Goal: Information Seeking & Learning: Learn about a topic

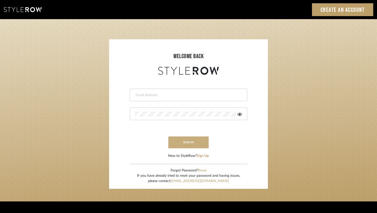
type input "sanam@luxedesignny.com"
click at [187, 145] on button "sign in" at bounding box center [188, 143] width 40 height 12
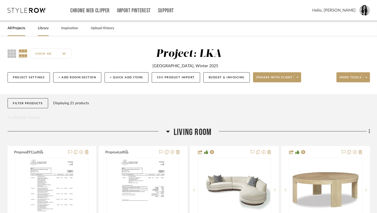
click at [48, 29] on link "Library" at bounding box center [43, 28] width 11 height 7
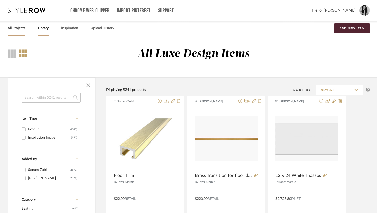
click at [19, 31] on link "All Projects" at bounding box center [17, 28] width 18 height 7
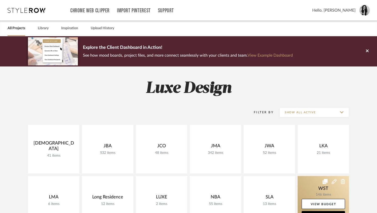
click at [304, 185] on link at bounding box center [323, 200] width 51 height 49
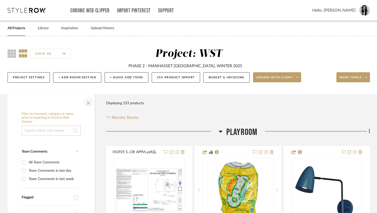
click at [87, 103] on span "button" at bounding box center [88, 102] width 12 height 12
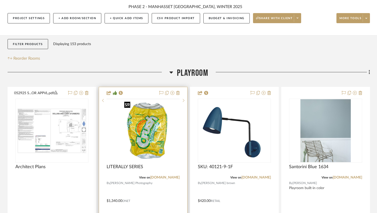
scroll to position [92, 0]
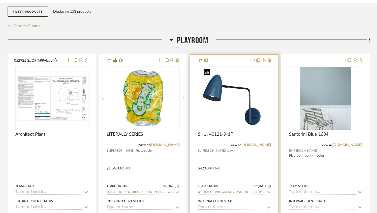
click at [227, 116] on img "0" at bounding box center [234, 98] width 65 height 63
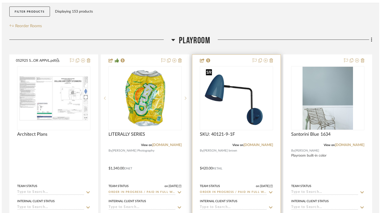
scroll to position [0, 0]
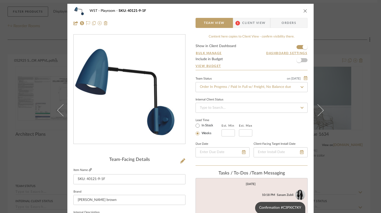
click at [89, 170] on icon at bounding box center [90, 169] width 3 height 3
click at [303, 10] on icon "close" at bounding box center [305, 11] width 4 height 4
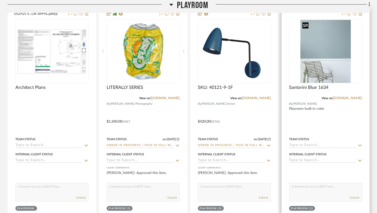
scroll to position [183, 0]
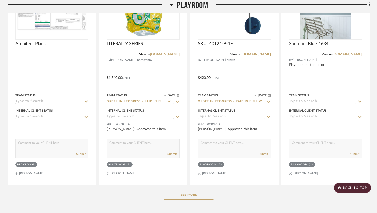
click at [187, 198] on button "See More" at bounding box center [189, 195] width 50 height 10
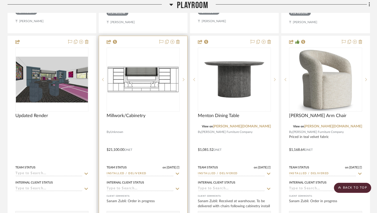
scroll to position [800, 0]
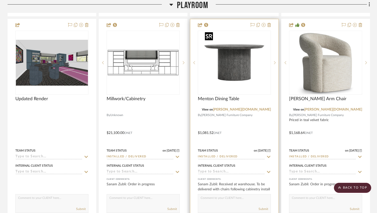
click at [239, 80] on img "0" at bounding box center [234, 62] width 63 height 63
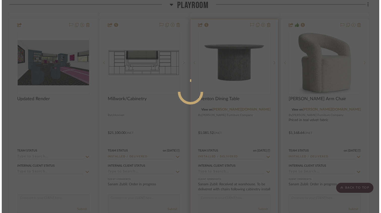
scroll to position [0, 0]
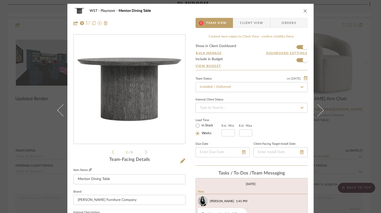
click at [89, 169] on icon at bounding box center [90, 169] width 3 height 3
click at [303, 11] on icon "close" at bounding box center [305, 11] width 4 height 4
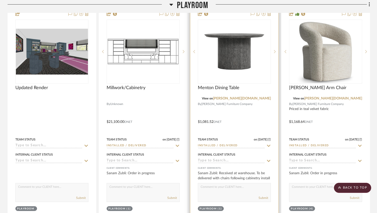
scroll to position [833, 0]
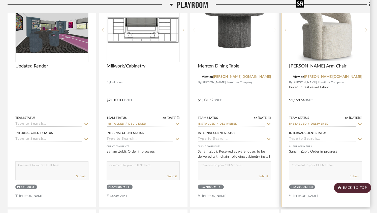
click at [0, 0] on img at bounding box center [0, 0] width 0 height 0
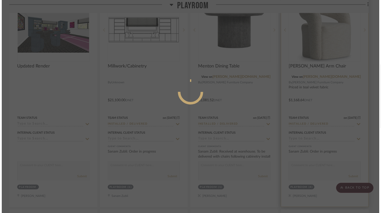
scroll to position [0, 0]
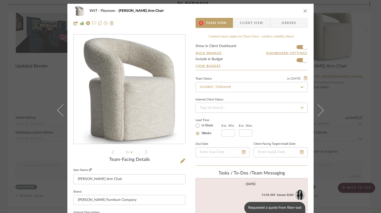
click at [89, 170] on icon at bounding box center [90, 169] width 3 height 3
click at [301, 11] on div "WST Playroom Walsh Arm Chair" at bounding box center [190, 11] width 234 height 10
click at [303, 11] on icon "close" at bounding box center [305, 11] width 4 height 4
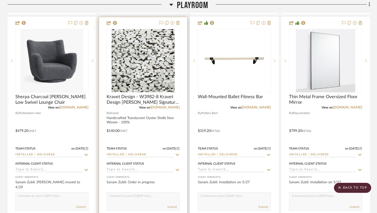
scroll to position [1027, 0]
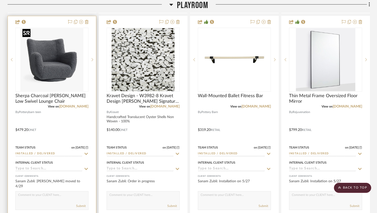
click at [58, 79] on img "0" at bounding box center [51, 59] width 63 height 63
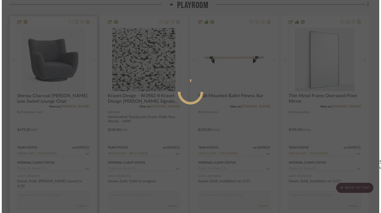
scroll to position [0, 0]
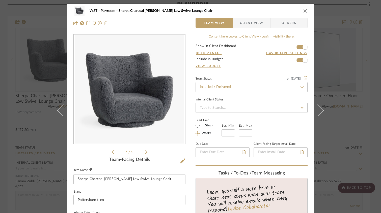
click at [89, 169] on icon at bounding box center [90, 169] width 3 height 3
click at [303, 10] on icon "close" at bounding box center [305, 11] width 4 height 4
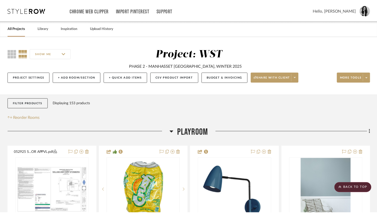
scroll to position [1027, 0]
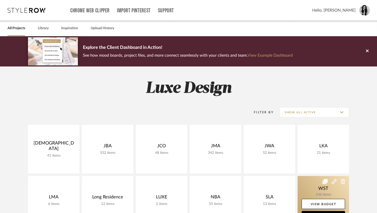
click at [321, 189] on link at bounding box center [323, 200] width 51 height 49
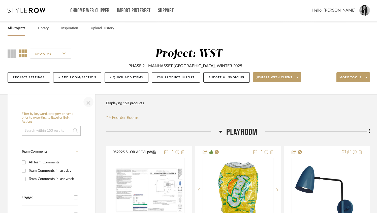
click at [87, 103] on span "button" at bounding box center [88, 102] width 12 height 12
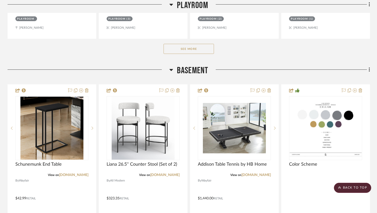
scroll to position [324, 0]
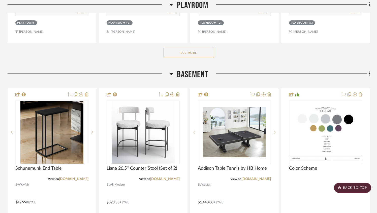
click at [181, 55] on button "See More" at bounding box center [189, 53] width 50 height 10
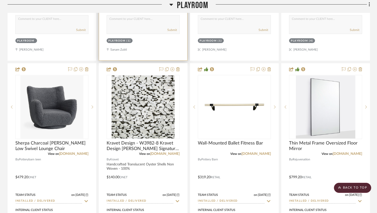
scroll to position [980, 0]
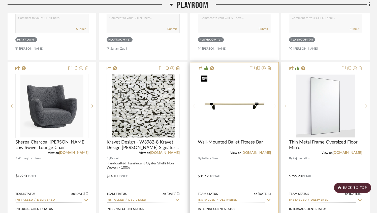
click at [0, 0] on img at bounding box center [0, 0] width 0 height 0
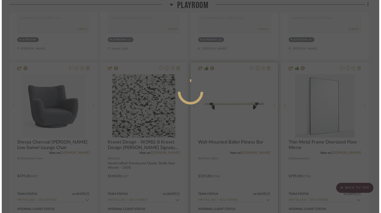
scroll to position [0, 0]
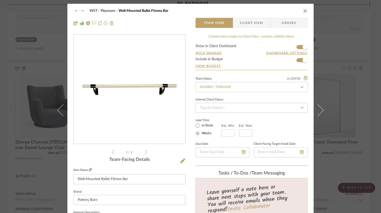
click at [89, 171] on icon at bounding box center [90, 169] width 3 height 3
click at [303, 10] on icon "close" at bounding box center [305, 11] width 4 height 4
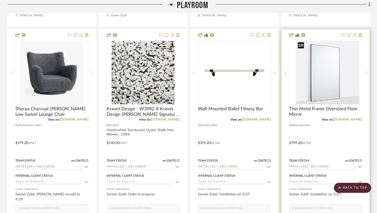
scroll to position [1015, 0]
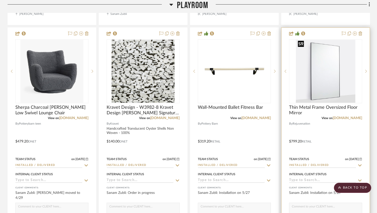
click at [330, 96] on img "0" at bounding box center [326, 71] width 60 height 63
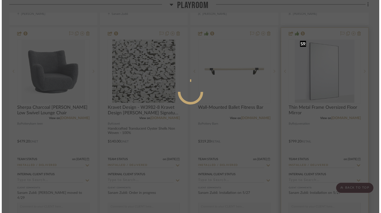
scroll to position [0, 0]
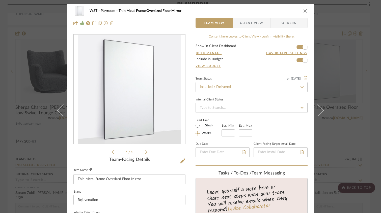
click at [89, 171] on icon at bounding box center [90, 169] width 3 height 3
click at [303, 10] on icon "close" at bounding box center [305, 11] width 4 height 4
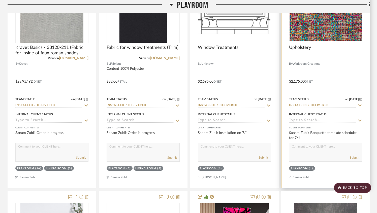
scroll to position [1256, 0]
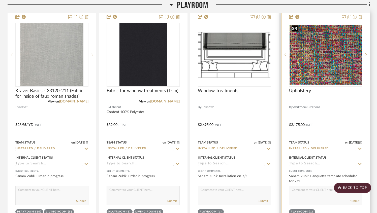
click at [316, 72] on img "0" at bounding box center [326, 55] width 72 height 60
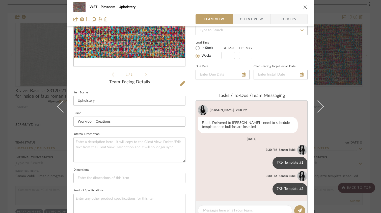
scroll to position [0, 0]
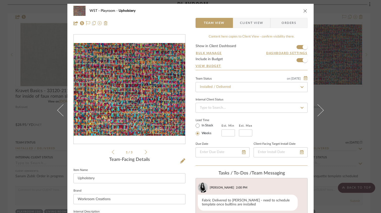
click at [303, 10] on icon "close" at bounding box center [305, 11] width 4 height 4
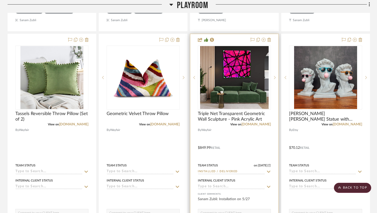
scroll to position [1433, 0]
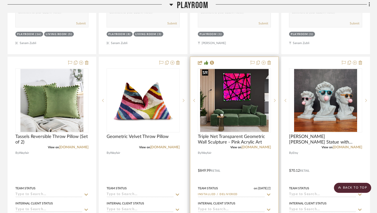
click at [231, 96] on img "0" at bounding box center [234, 100] width 69 height 63
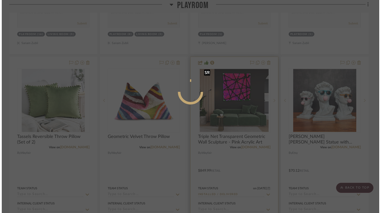
scroll to position [0, 0]
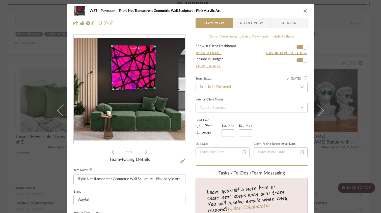
click at [145, 153] on icon at bounding box center [146, 152] width 2 height 5
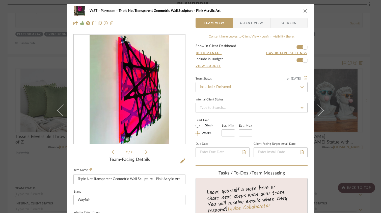
click at [112, 151] on icon at bounding box center [113, 152] width 2 height 5
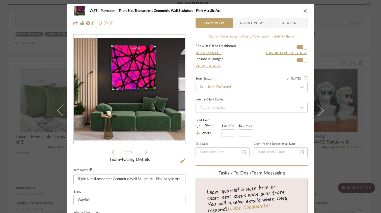
click at [89, 169] on icon at bounding box center [90, 169] width 3 height 3
click at [303, 9] on icon "close" at bounding box center [305, 11] width 4 height 4
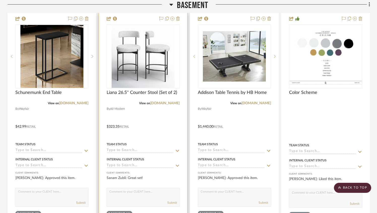
scroll to position [1965, 0]
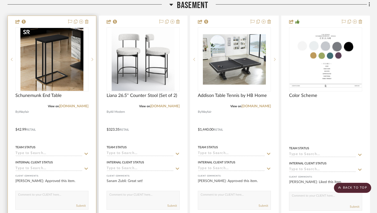
click at [62, 83] on img "0" at bounding box center [51, 59] width 63 height 63
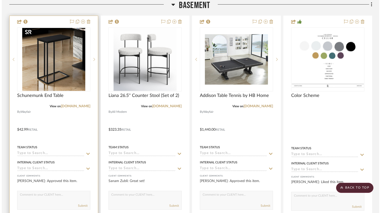
scroll to position [0, 0]
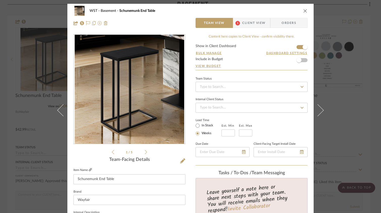
click at [89, 170] on icon at bounding box center [90, 169] width 3 height 3
click at [303, 8] on div "WST Basement Schunemunk End Table" at bounding box center [190, 11] width 234 height 10
click at [303, 10] on icon "close" at bounding box center [305, 11] width 4 height 4
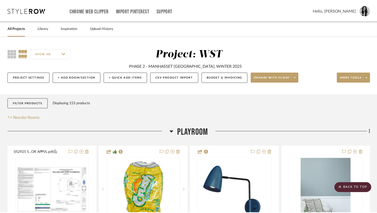
scroll to position [1965, 0]
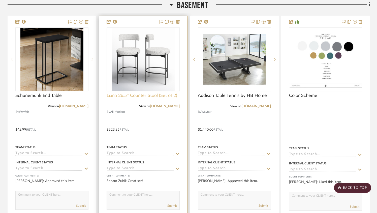
click at [141, 93] on span "Liana 26.5'' Counter Stool (Set of 2)" at bounding box center [142, 96] width 71 height 6
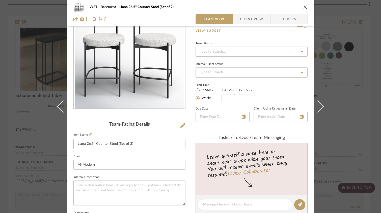
scroll to position [36, 0]
click at [89, 135] on icon at bounding box center [90, 134] width 3 height 3
click at [304, 8] on icon "close" at bounding box center [305, 7] width 4 height 4
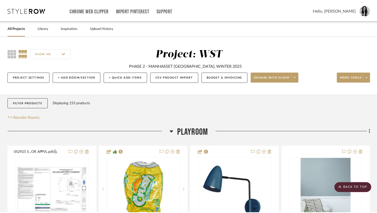
scroll to position [1965, 0]
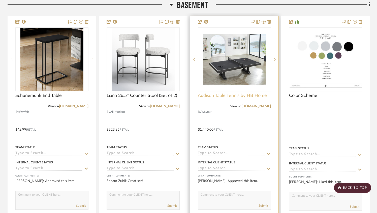
click at [218, 93] on span "Addison Table Tennis by HB Home" at bounding box center [232, 96] width 69 height 6
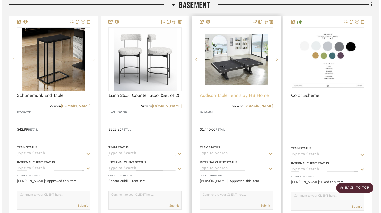
scroll to position [0, 0]
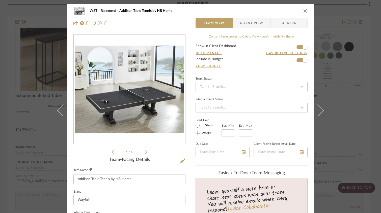
click at [89, 169] on icon at bounding box center [90, 169] width 3 height 3
click at [304, 11] on icon "close" at bounding box center [305, 11] width 4 height 4
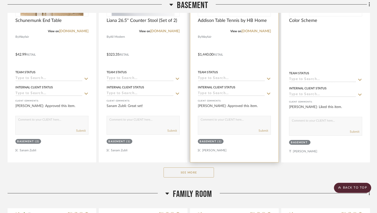
scroll to position [2092, 0]
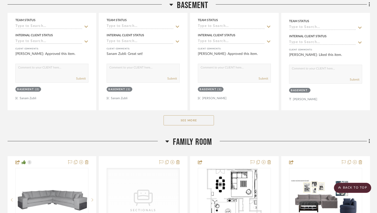
click at [192, 119] on button "See More" at bounding box center [189, 120] width 50 height 10
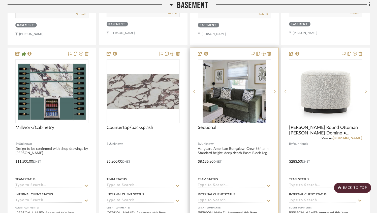
scroll to position [2400, 0]
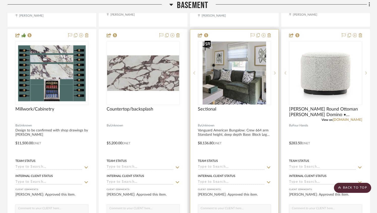
click at [231, 92] on img "0" at bounding box center [235, 73] width 64 height 63
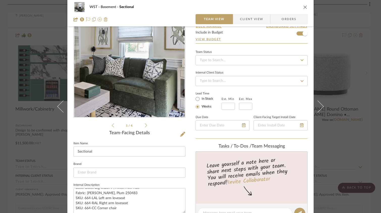
scroll to position [28, 0]
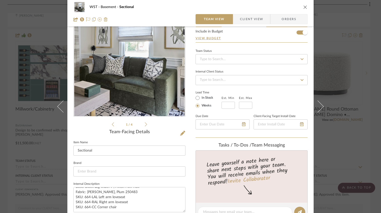
click at [303, 8] on icon "close" at bounding box center [305, 7] width 4 height 4
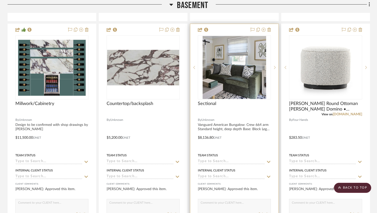
scroll to position [2409, 0]
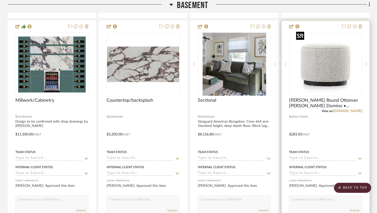
click at [320, 75] on img "0" at bounding box center [325, 64] width 63 height 63
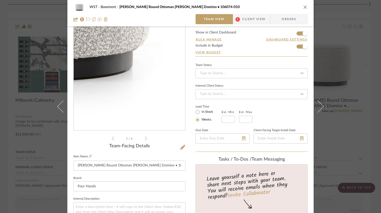
scroll to position [20, 0]
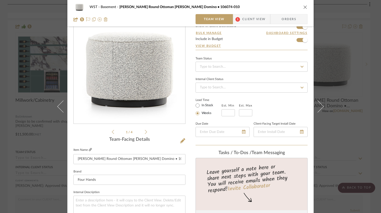
click at [89, 151] on icon at bounding box center [90, 149] width 3 height 3
click at [305, 6] on icon "close" at bounding box center [305, 7] width 4 height 4
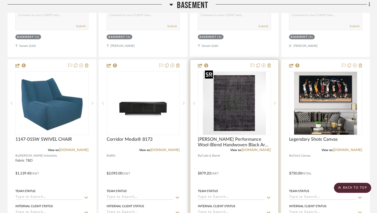
scroll to position [2616, 0]
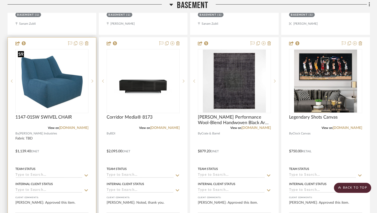
click at [74, 100] on img "0" at bounding box center [52, 81] width 72 height 58
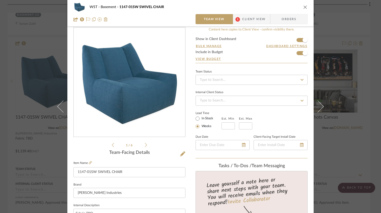
scroll to position [9, 0]
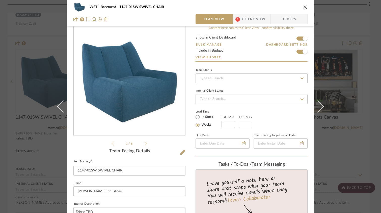
click at [89, 161] on icon at bounding box center [90, 161] width 3 height 3
click at [301, 7] on div "WST Basement 1147-01SW SWIVEL CHAIR" at bounding box center [190, 7] width 234 height 10
click at [300, 8] on div "WST Basement 1147-01SW SWIVEL CHAIR" at bounding box center [190, 7] width 234 height 10
click at [303, 7] on icon "close" at bounding box center [305, 7] width 4 height 4
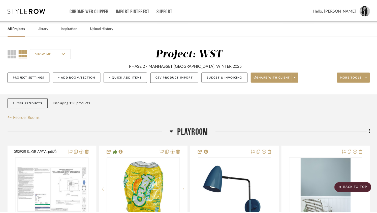
scroll to position [2616, 0]
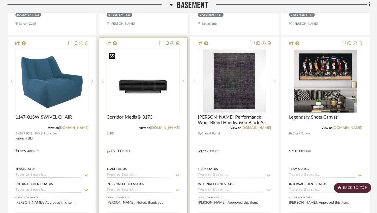
click at [139, 74] on img "0" at bounding box center [143, 81] width 72 height 54
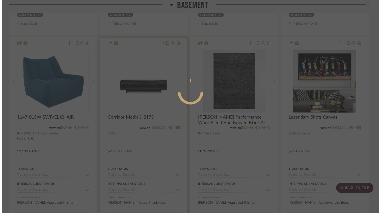
scroll to position [0, 0]
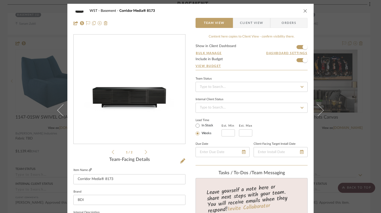
click at [89, 170] on icon at bounding box center [90, 169] width 3 height 3
click at [303, 10] on icon "close" at bounding box center [305, 11] width 4 height 4
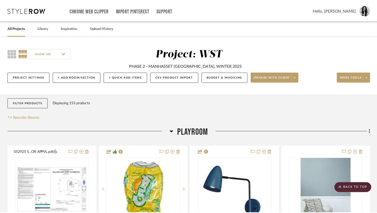
scroll to position [2616, 0]
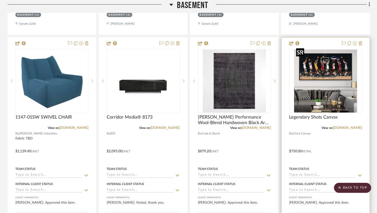
click at [325, 102] on img "0" at bounding box center [325, 81] width 63 height 63
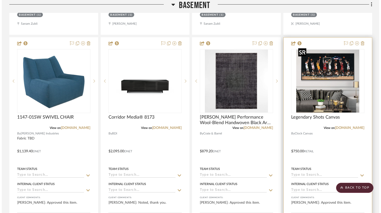
scroll to position [0, 0]
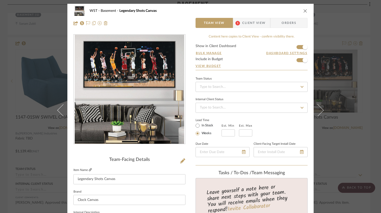
click at [89, 170] on icon at bounding box center [90, 169] width 3 height 3
click at [303, 10] on icon "close" at bounding box center [305, 11] width 4 height 4
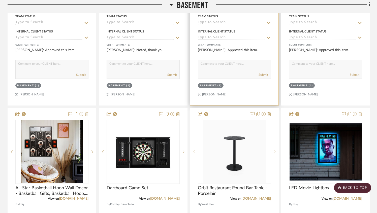
scroll to position [2798, 0]
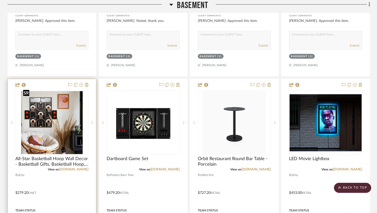
click at [55, 123] on img "0" at bounding box center [52, 122] width 62 height 63
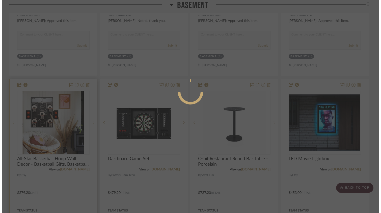
scroll to position [0, 0]
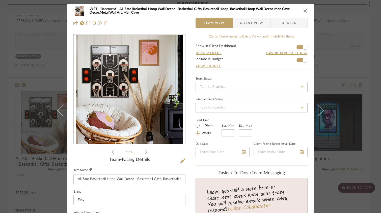
click at [89, 169] on icon at bounding box center [90, 169] width 3 height 3
click at [145, 151] on icon at bounding box center [146, 152] width 2 height 5
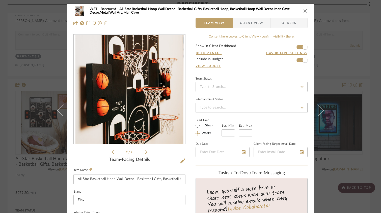
click at [112, 152] on icon at bounding box center [113, 152] width 2 height 5
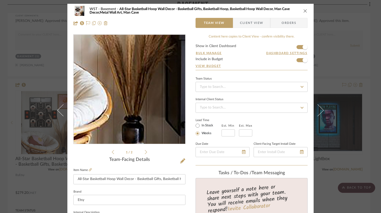
click at [146, 123] on img "0" at bounding box center [129, 89] width 106 height 109
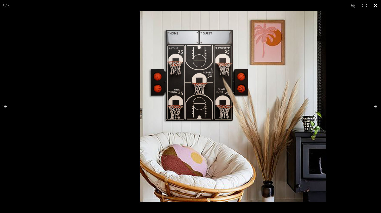
click at [374, 6] on button at bounding box center [375, 5] width 11 height 11
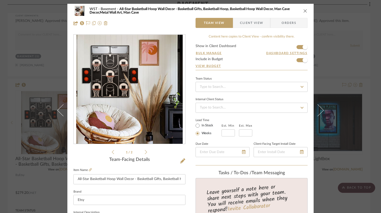
click at [304, 11] on icon "close" at bounding box center [305, 11] width 4 height 4
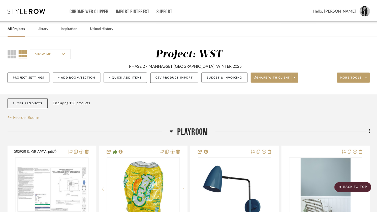
scroll to position [2798, 0]
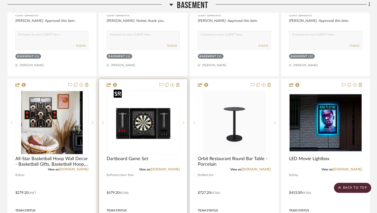
click at [144, 137] on img "0" at bounding box center [143, 122] width 63 height 63
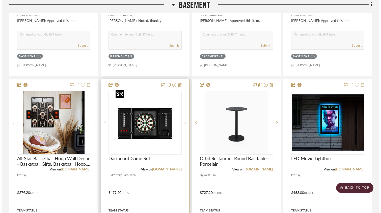
scroll to position [0, 0]
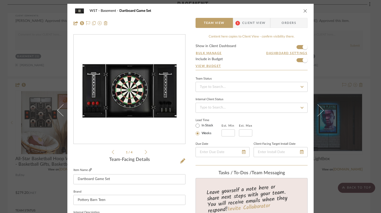
click at [89, 169] on icon at bounding box center [90, 169] width 3 height 3
click at [303, 11] on icon "close" at bounding box center [305, 11] width 4 height 4
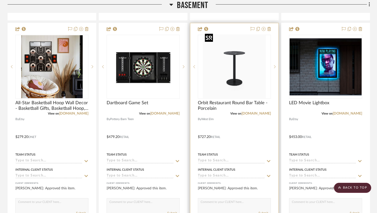
scroll to position [2850, 0]
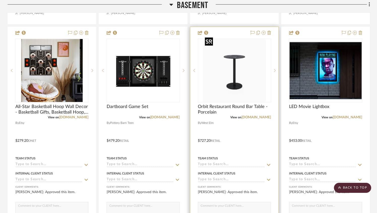
click at [224, 90] on img "0" at bounding box center [234, 70] width 63 height 63
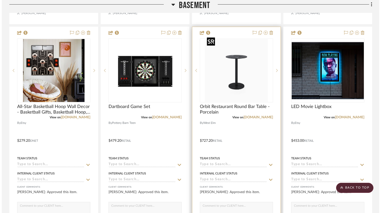
scroll to position [0, 0]
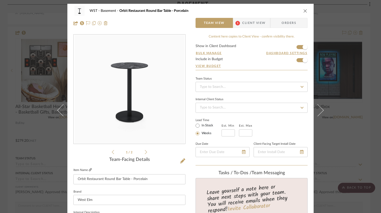
click at [89, 170] on icon at bounding box center [90, 169] width 3 height 3
click at [303, 10] on icon "close" at bounding box center [305, 11] width 4 height 4
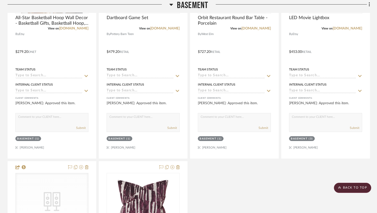
scroll to position [2765, 0]
